Goal: Task Accomplishment & Management: Use online tool/utility

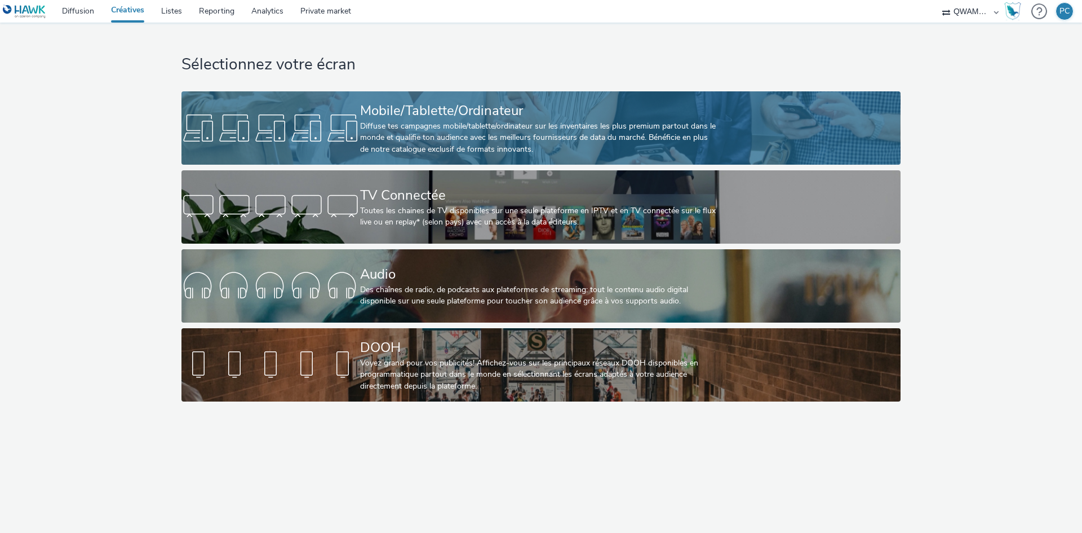
click at [370, 164] on div "Mobile/Tablette/Ordinateur Diffuse tes campagnes mobile/tablette/ordinateur sur…" at bounding box center [538, 127] width 357 height 73
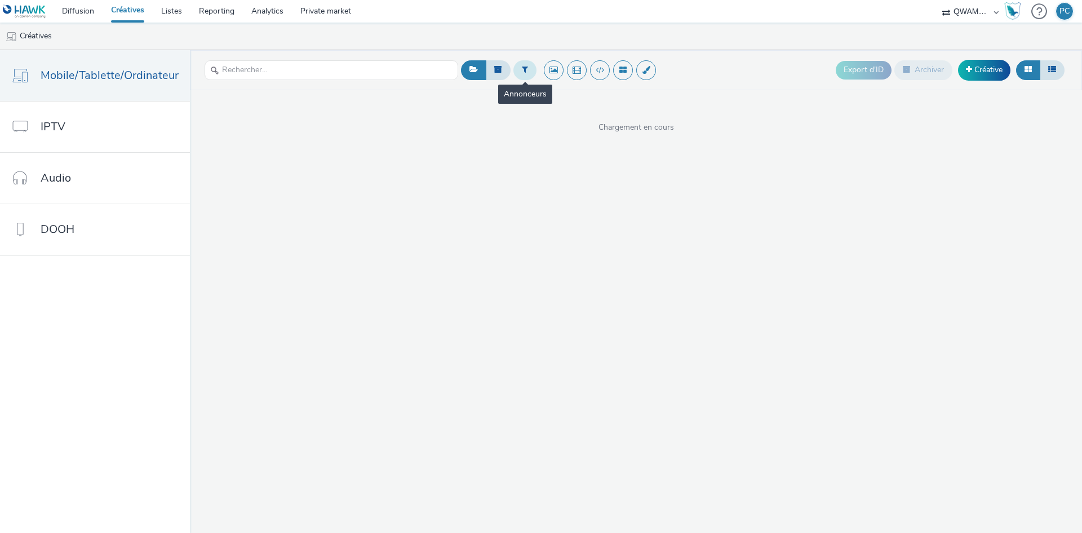
click at [516, 66] on button at bounding box center [524, 69] width 23 height 19
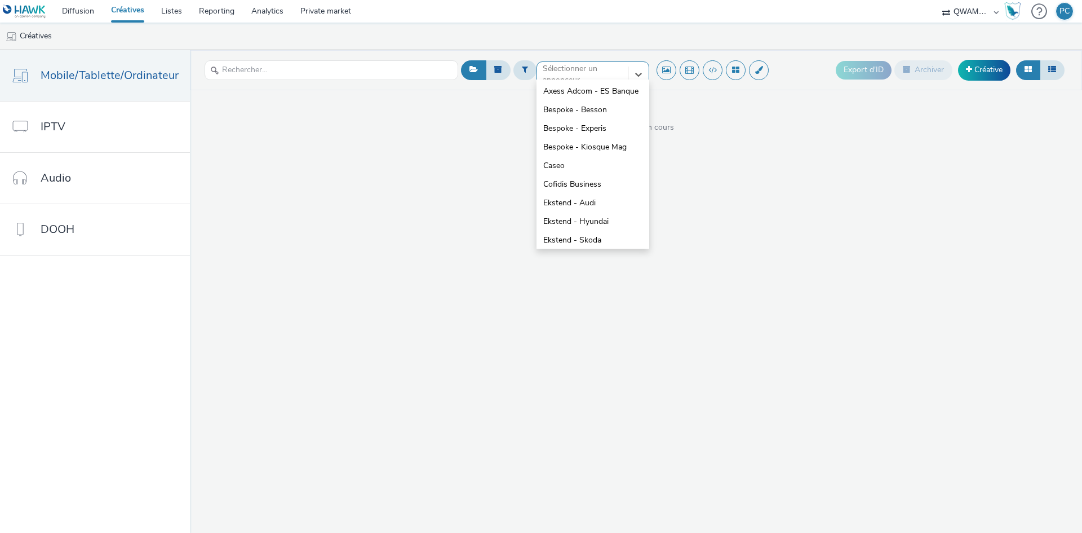
click at [566, 78] on div at bounding box center [582, 75] width 79 height 14
type input "au"
click at [567, 94] on span "Ekstend - Audi" at bounding box center [569, 91] width 52 height 11
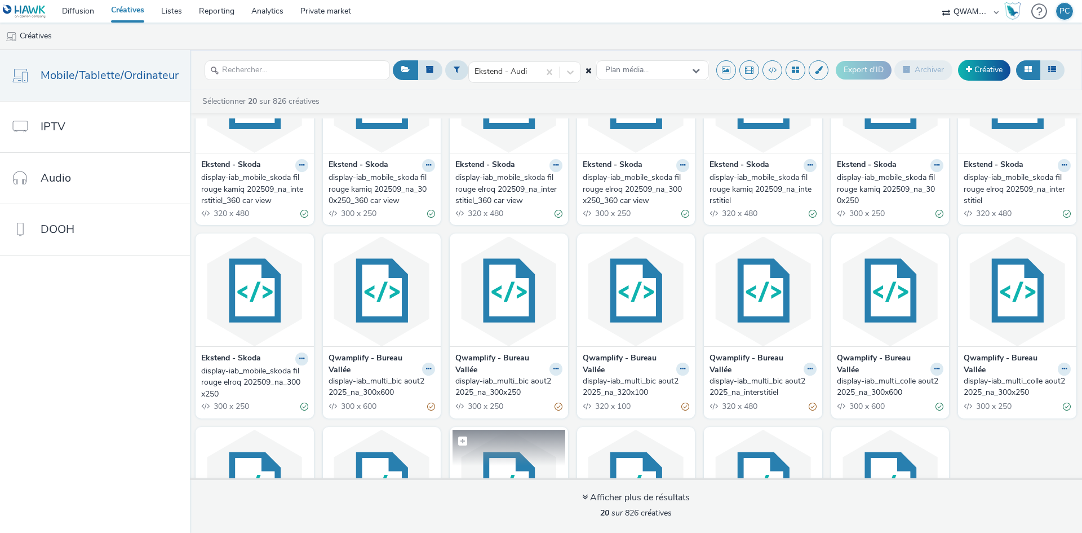
scroll to position [220, 0]
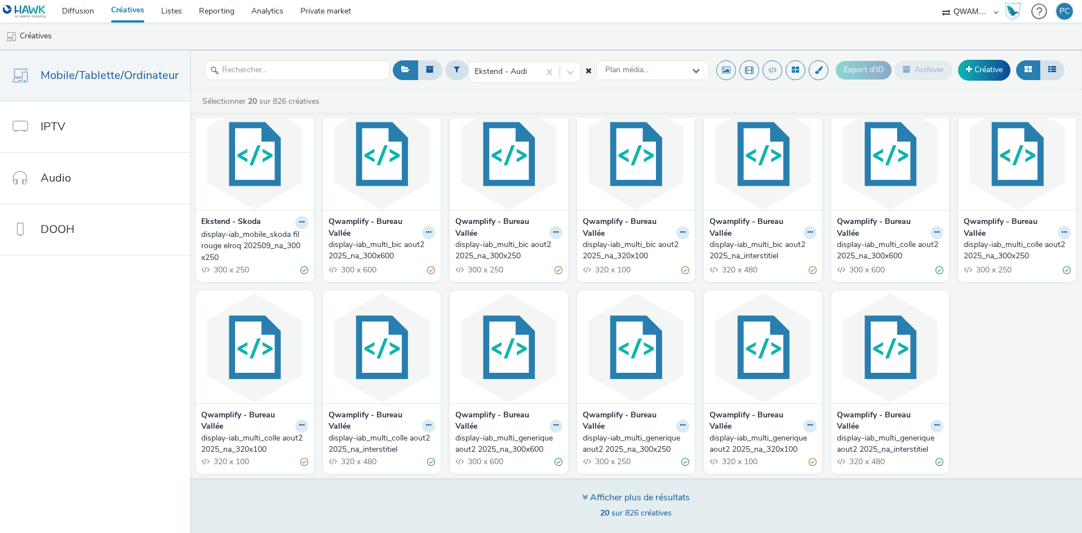
click at [611, 496] on div "Afficher plus de résultats" at bounding box center [636, 497] width 108 height 13
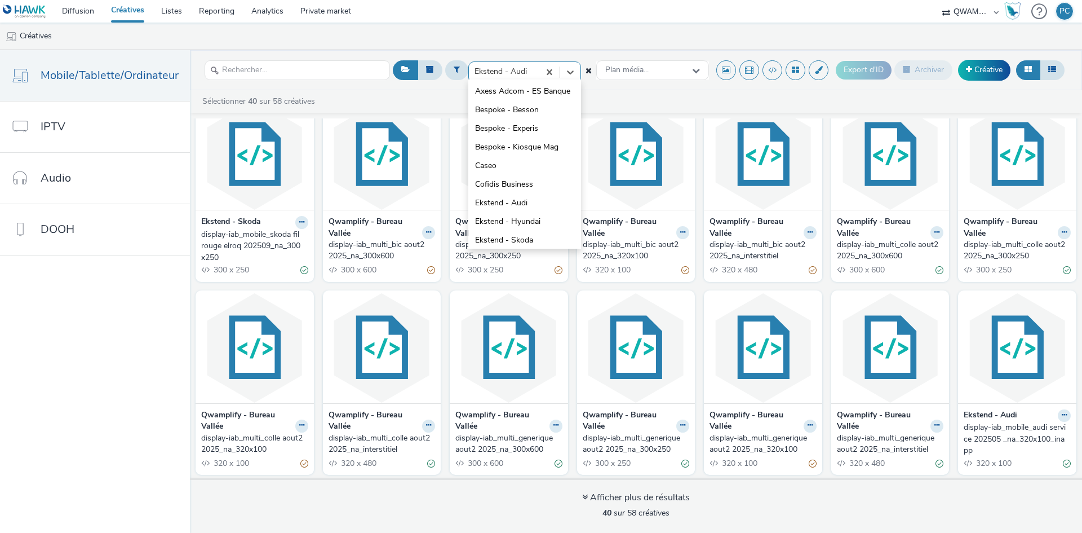
click at [509, 67] on div at bounding box center [504, 72] width 59 height 14
type input "au"
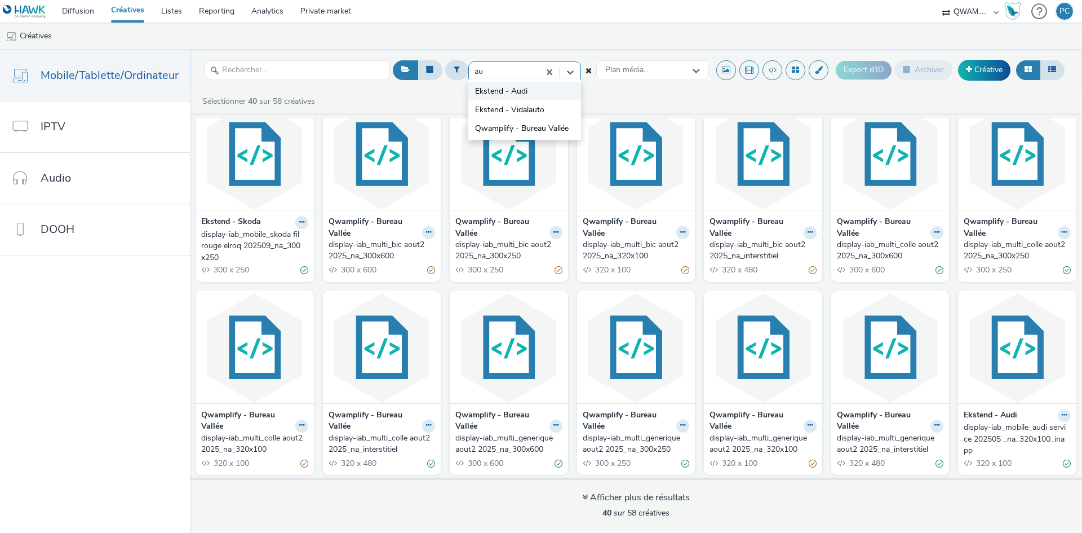
click at [485, 96] on span "Ekstend - Audi" at bounding box center [501, 91] width 52 height 11
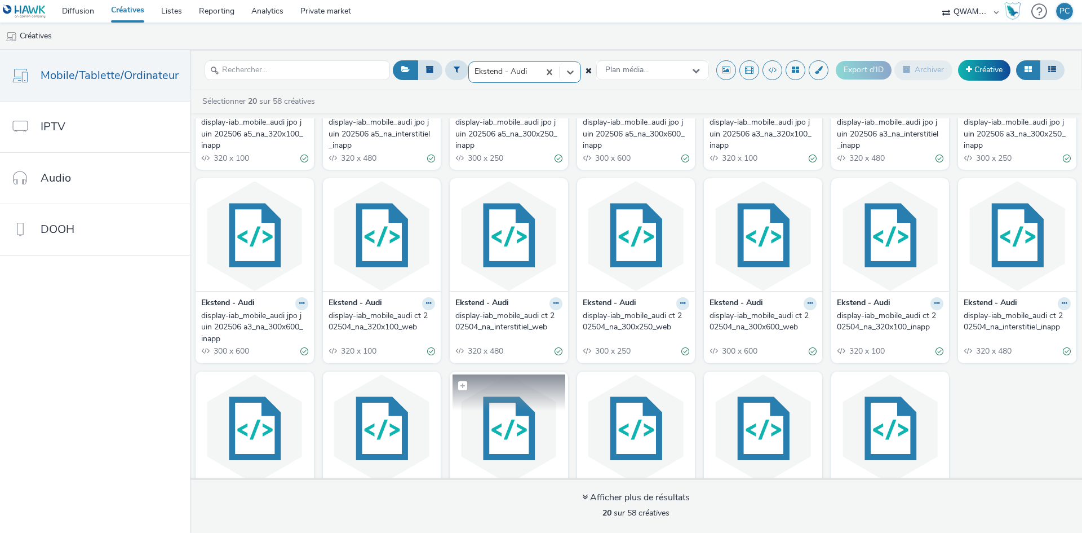
scroll to position [222, 0]
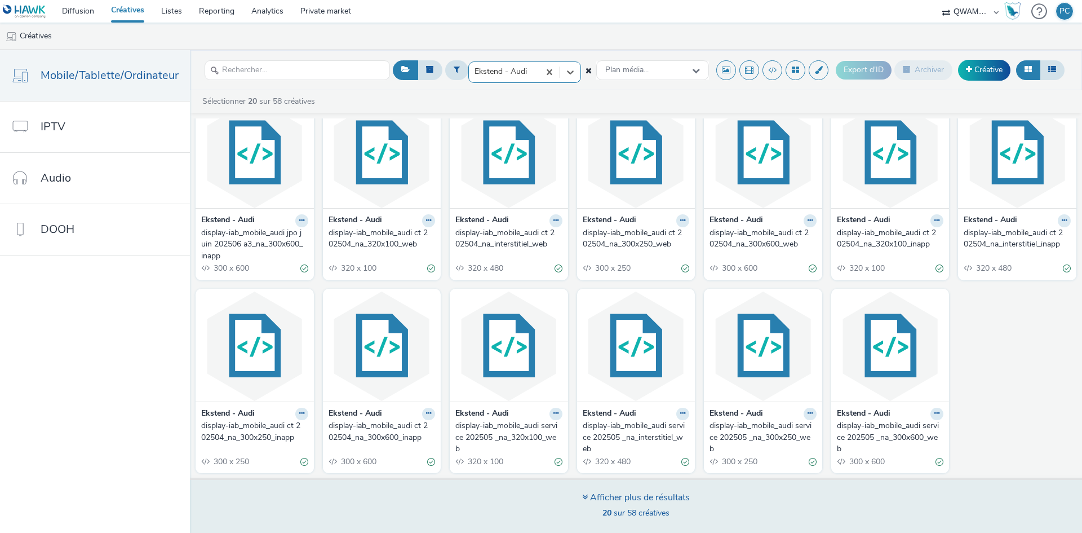
click at [600, 503] on div "Afficher plus de résultats" at bounding box center [636, 497] width 108 height 13
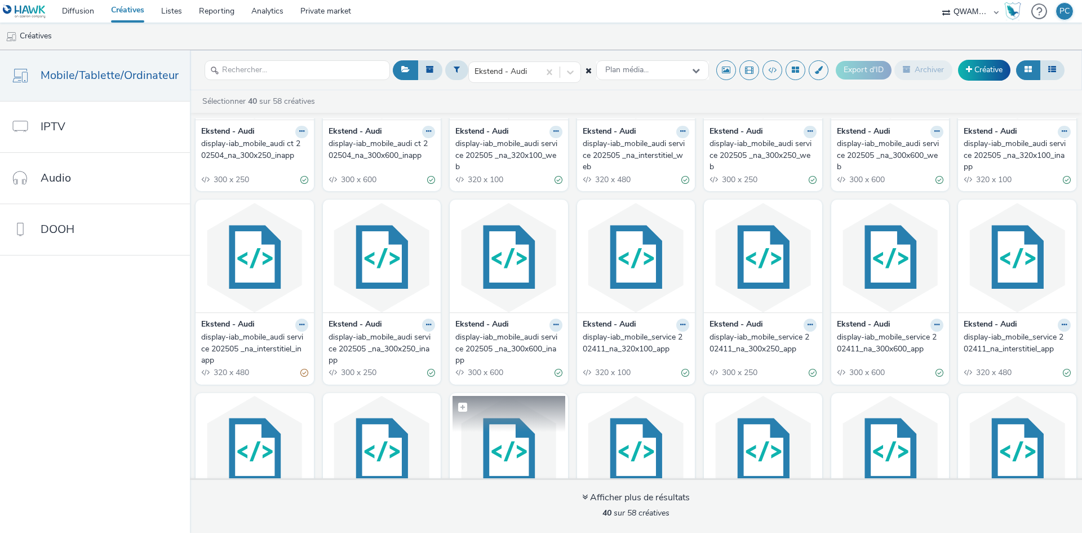
scroll to position [778, 0]
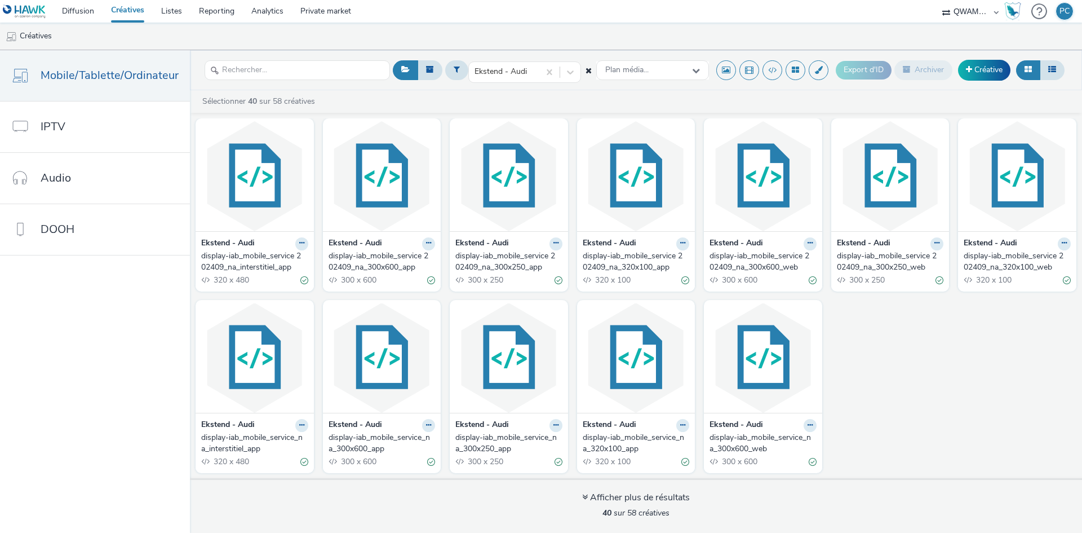
click at [472, 260] on div "display-iab_mobile_service 202409_na_300x250_app" at bounding box center [506, 261] width 103 height 23
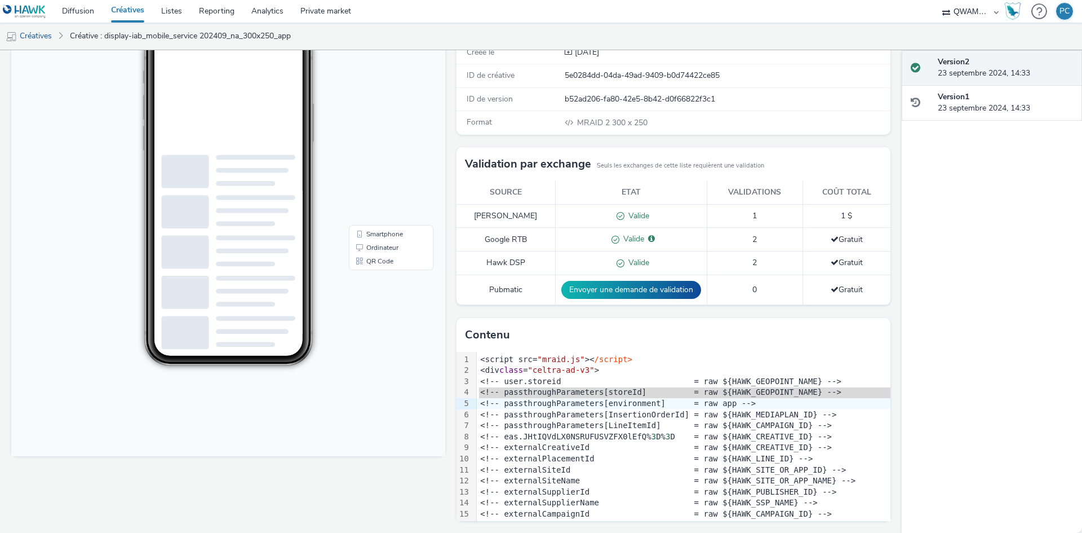
click at [390, 471] on div "Fullscreen" at bounding box center [231, 263] width 440 height 539
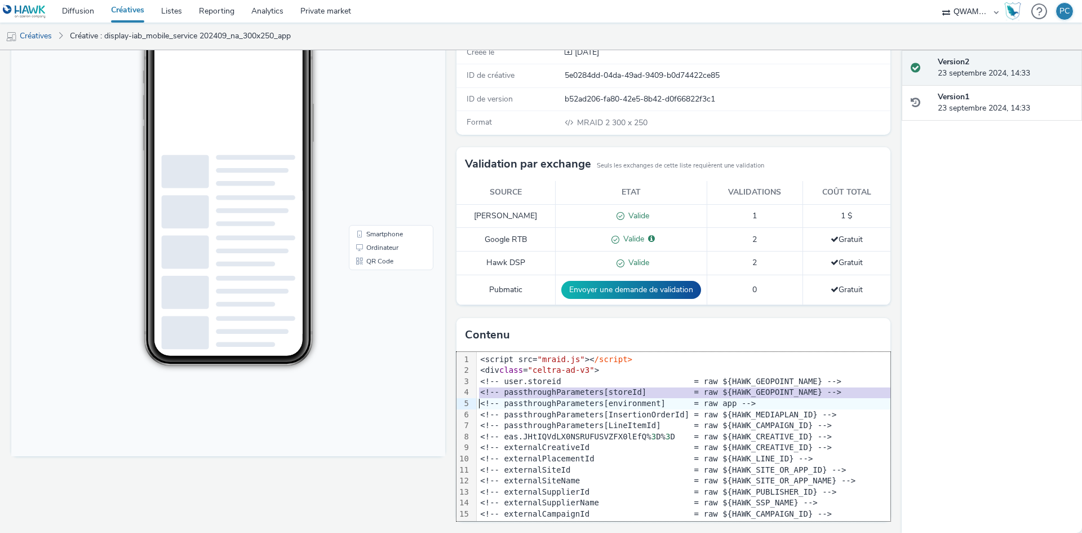
copy div "environment"
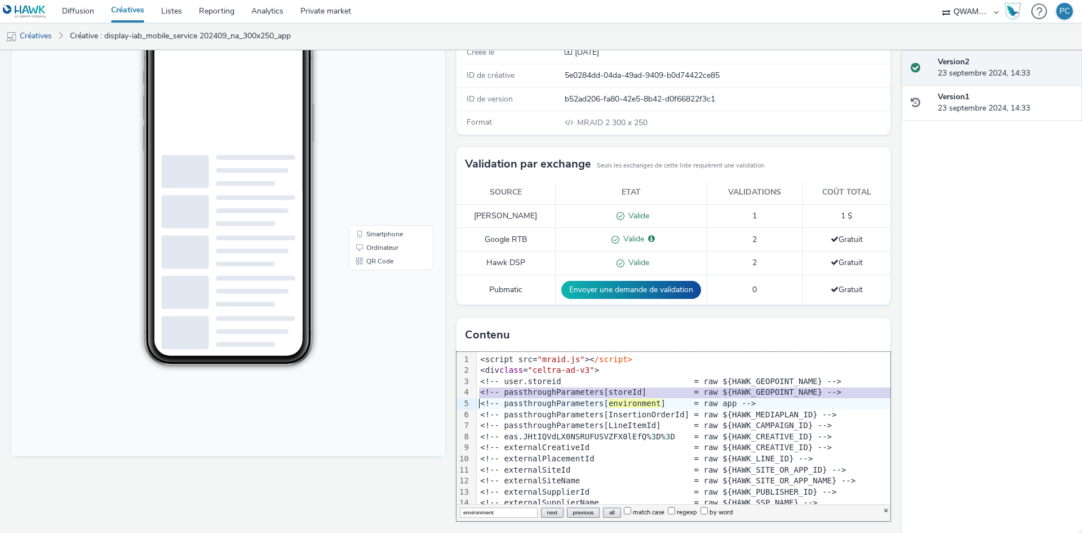
copy div "<!-- passthroughParameters[storeId] = raw ${HAWK_GEOPOINT_NAME} -->"
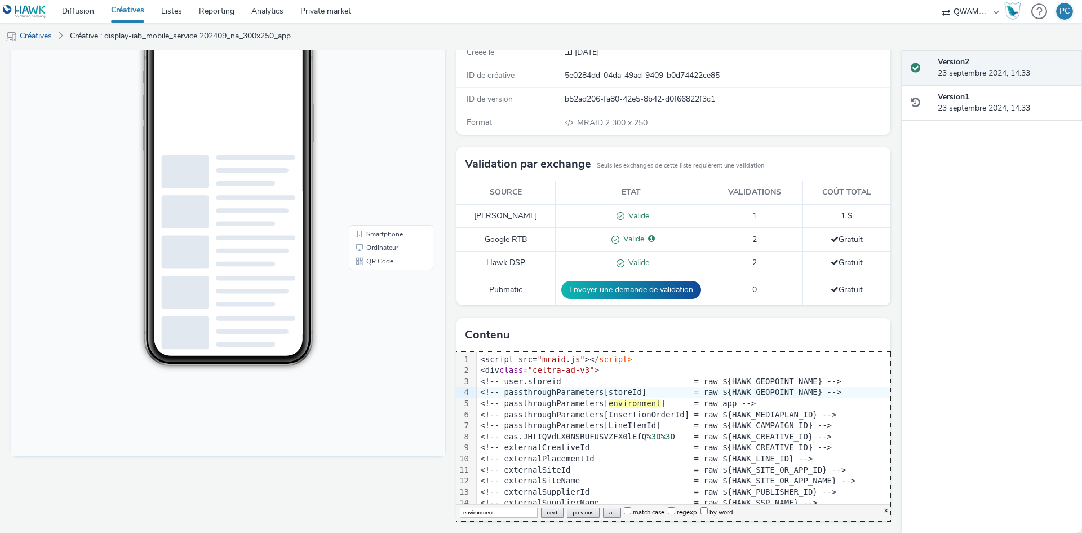
copy div "passthroughParameters"
click at [344, 162] on div "18:04" at bounding box center [228, 195] width 232 height 341
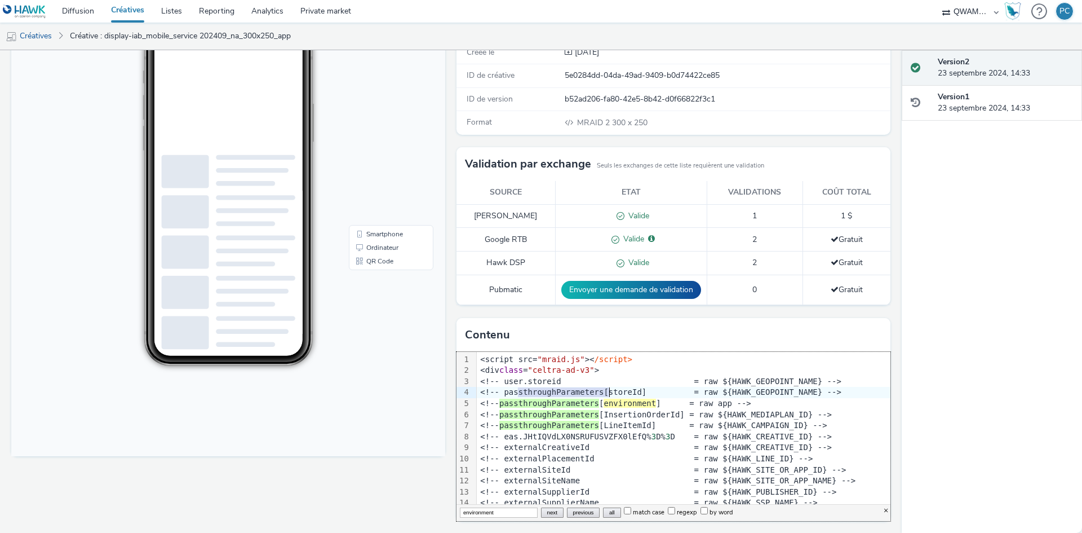
copy div "passthroughParameters"
click at [639, 404] on span "environment" at bounding box center [630, 402] width 52 height 9
click at [639, 404] on span "environment" at bounding box center [635, 402] width 52 height 9
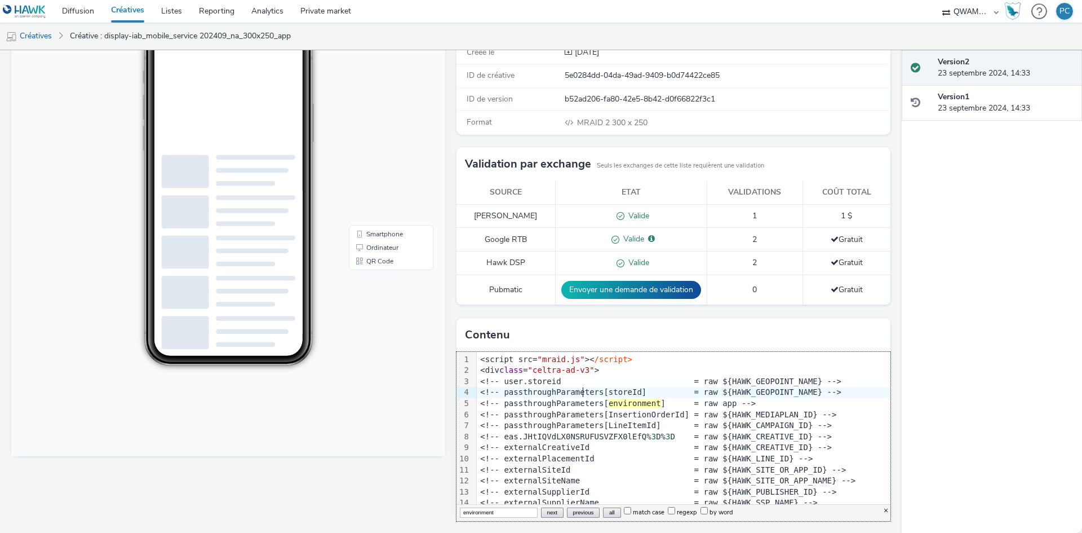
copy div "passthroughParameters"
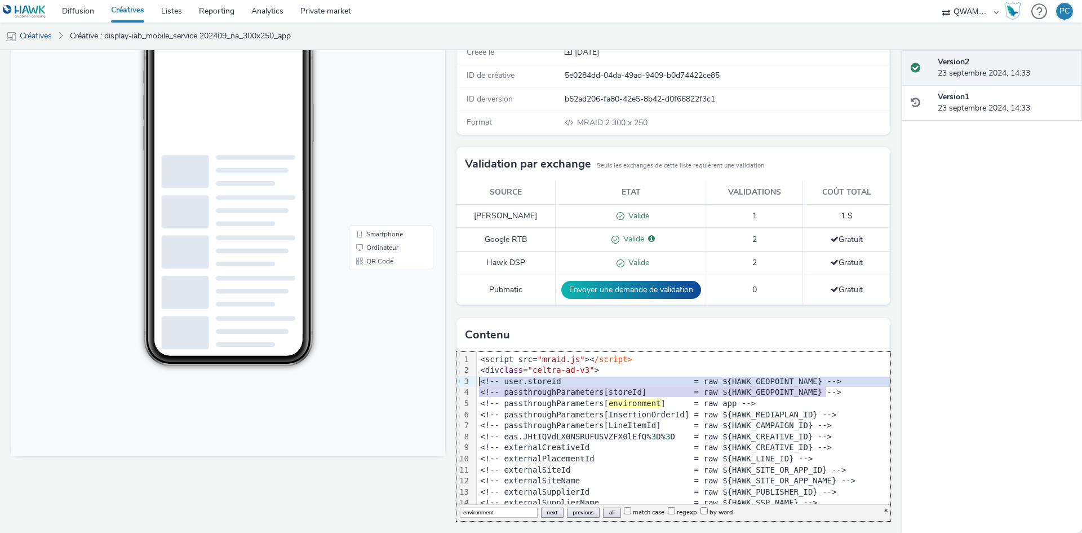
drag, startPoint x: 815, startPoint y: 393, endPoint x: 472, endPoint y: 381, distance: 342.8
copy div "<!-- user.storeid = raw ${HAWK_GEOPOINT_NAME} --> <!-- passthroughParameters[st…"
